Goal: Task Accomplishment & Management: Use online tool/utility

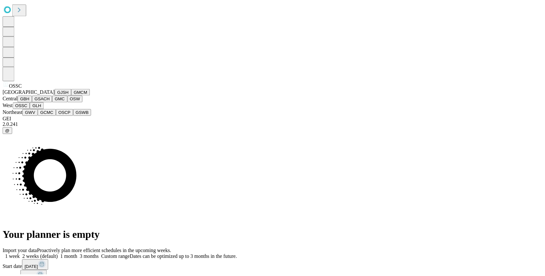
scroll to position [28, 0]
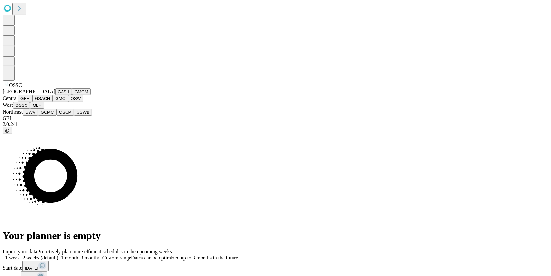
click at [53, 102] on button "GMC" at bounding box center [60, 98] width 15 height 7
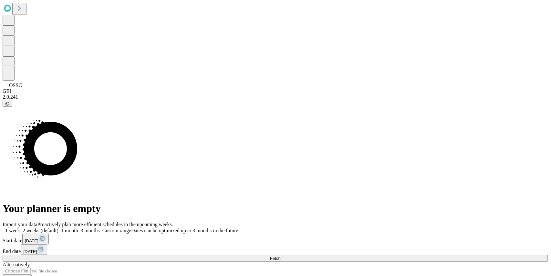
click at [38, 238] on span "[DATE]" at bounding box center [32, 240] width 14 height 5
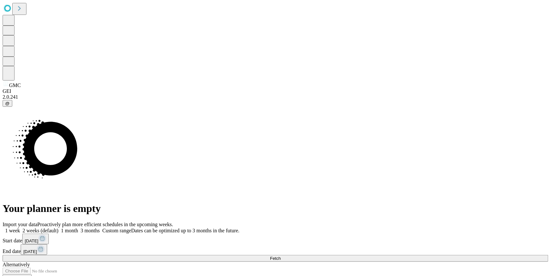
click at [347, 221] on div "Import your data Proactively plan more efficient schedules in the upcoming week…" at bounding box center [276, 253] width 546 height 65
click at [432, 255] on button "Fetch" at bounding box center [276, 258] width 546 height 7
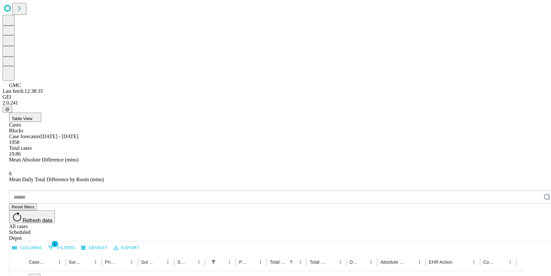
click at [41, 243] on button "Columns" at bounding box center [27, 248] width 33 height 10
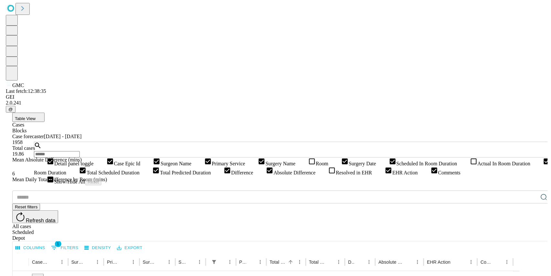
scroll to position [14, 0]
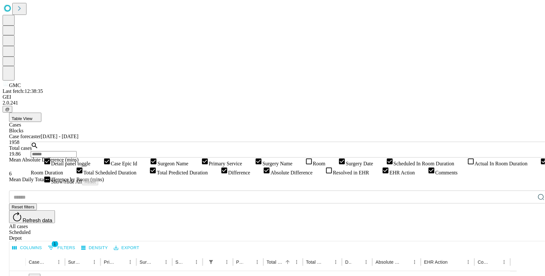
click at [467, 165] on icon at bounding box center [471, 161] width 8 height 8
click at [189, 241] on div "Columns 1 Filters Density Export" at bounding box center [278, 247] width 539 height 12
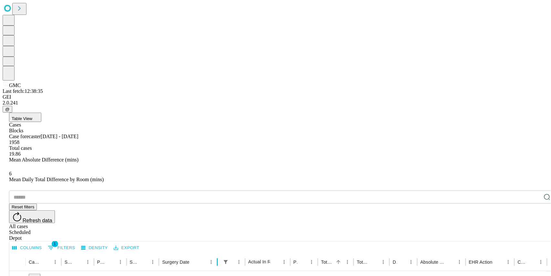
drag, startPoint x: 209, startPoint y: 132, endPoint x: 239, endPoint y: 132, distance: 30.7
click at [219, 253] on div at bounding box center [217, 262] width 3 height 18
click at [265, 259] on icon "Sort" at bounding box center [262, 262] width 6 height 6
drag, startPoint x: 207, startPoint y: 137, endPoint x: 247, endPoint y: 135, distance: 39.5
click at [228, 253] on div at bounding box center [225, 262] width 3 height 18
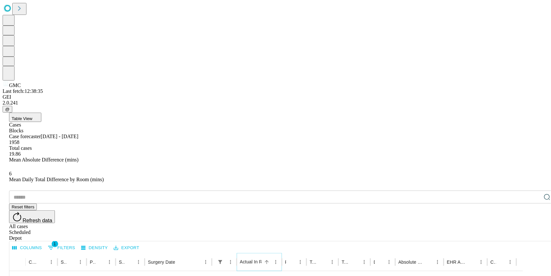
scroll to position [549, 0]
type input "***"
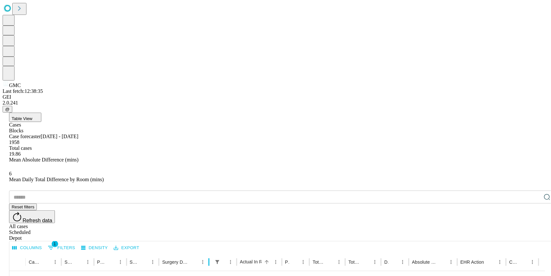
drag, startPoint x: 208, startPoint y: 137, endPoint x: 231, endPoint y: 134, distance: 22.5
click at [211, 253] on div at bounding box center [208, 262] width 3 height 18
click at [188, 260] on icon "Sort" at bounding box center [186, 262] width 4 height 4
drag, startPoint x: 207, startPoint y: 136, endPoint x: 234, endPoint y: 136, distance: 27.8
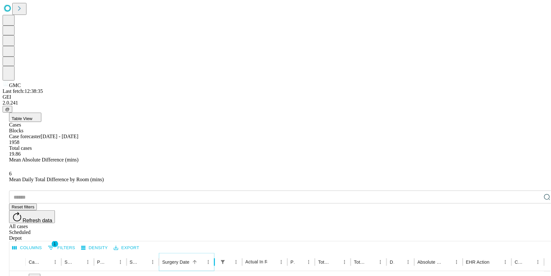
click at [216, 253] on div at bounding box center [214, 262] width 3 height 18
